Goal: Task Accomplishment & Management: Use online tool/utility

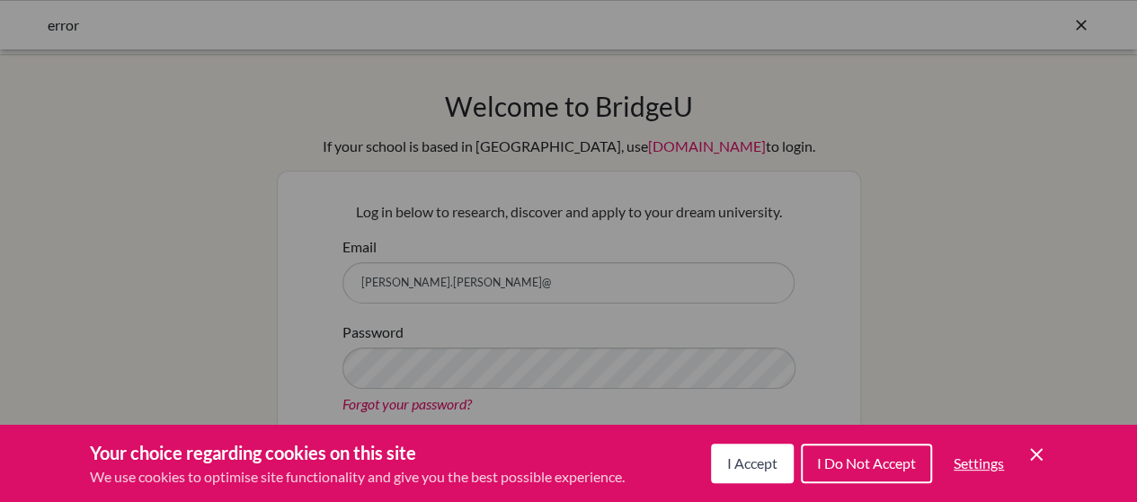
click at [755, 473] on button "I Accept" at bounding box center [752, 464] width 83 height 40
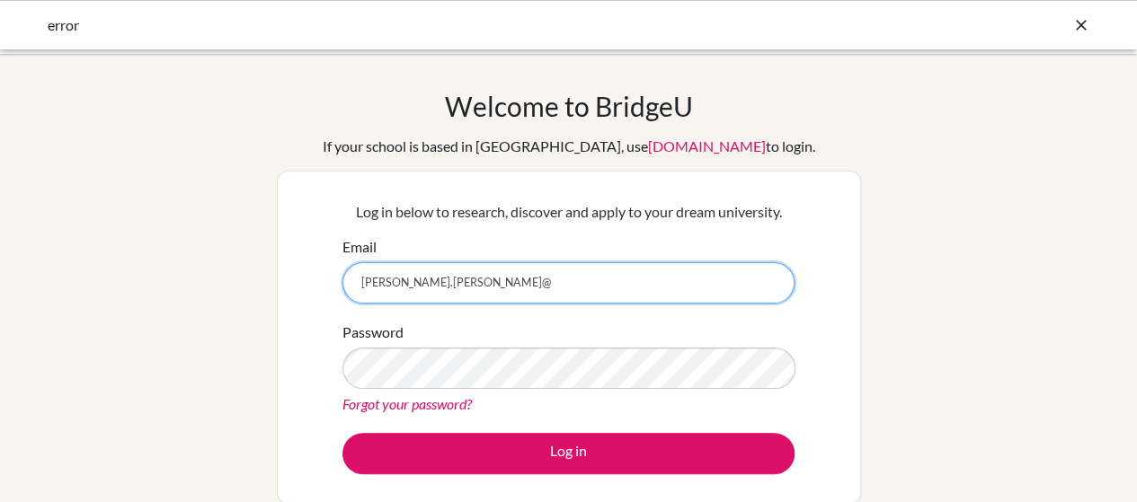
click at [476, 287] on input "aleksandra.strugar@" at bounding box center [568, 282] width 452 height 41
type input "aleksandra.strugar@iss.edu.rs"
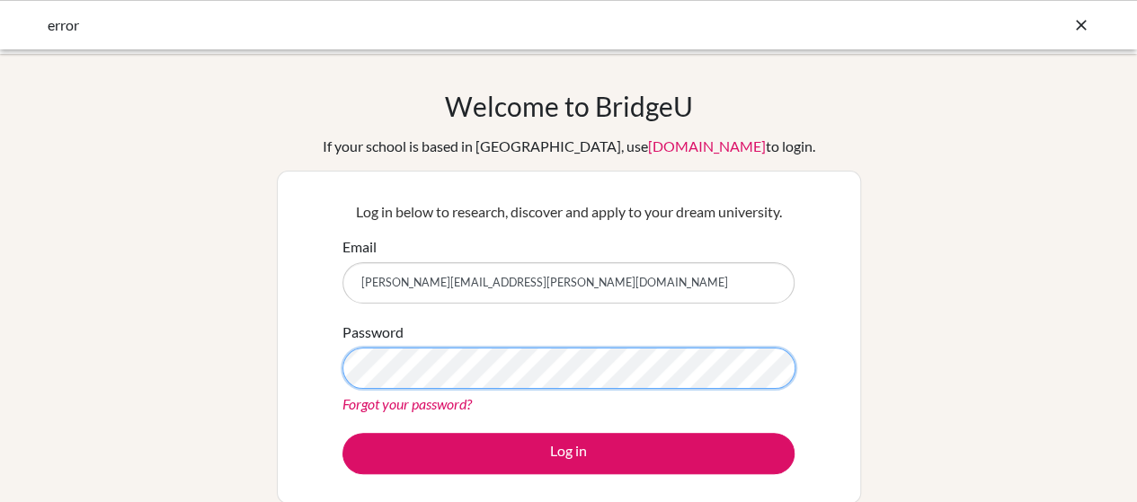
click at [342, 433] on button "Log in" at bounding box center [568, 453] width 452 height 41
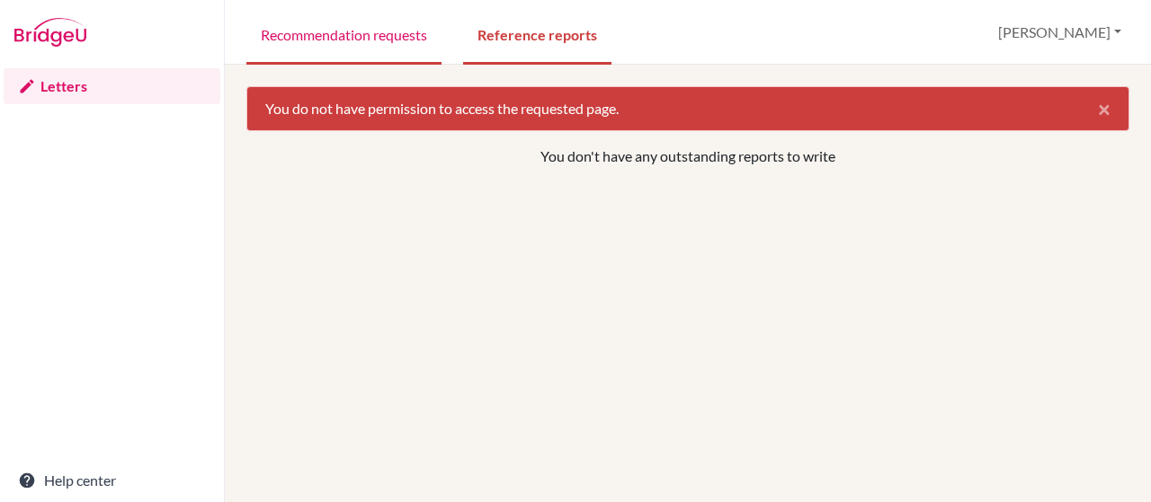
click at [338, 50] on link "Recommendation requests" at bounding box center [343, 34] width 195 height 62
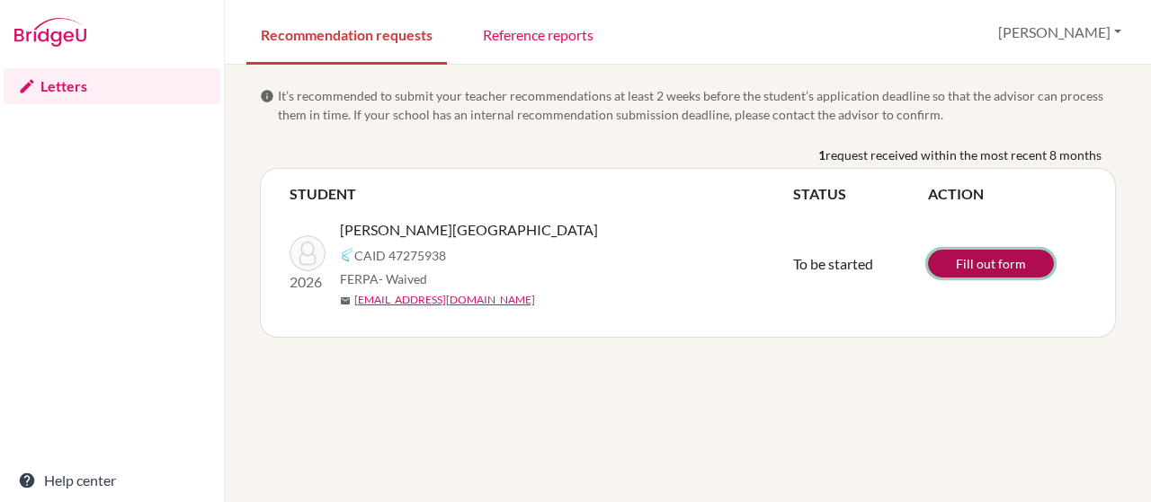
click at [987, 265] on link "Fill out form" at bounding box center [991, 264] width 126 height 28
